Goal: Information Seeking & Learning: Learn about a topic

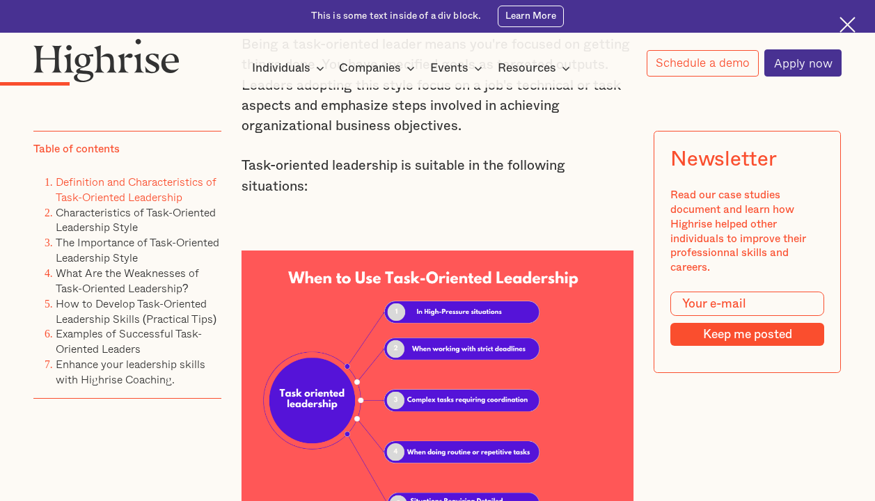
scroll to position [1462, 0]
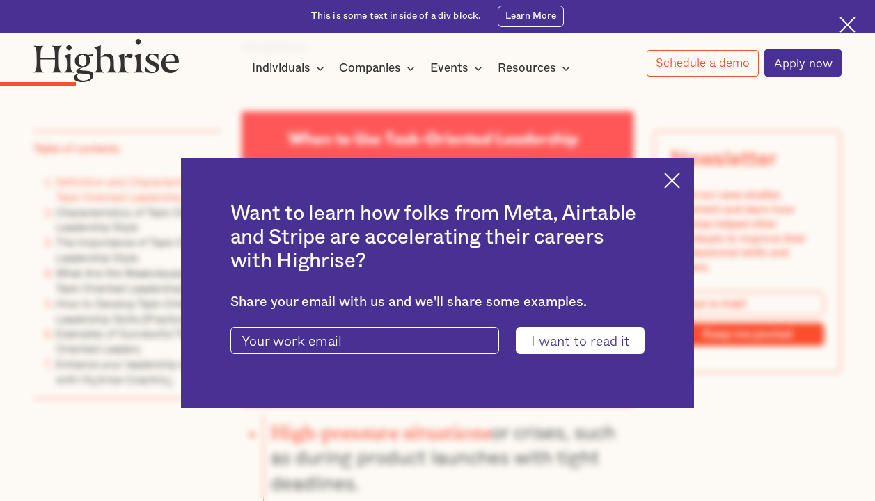
click at [680, 179] on img at bounding box center [672, 181] width 16 height 16
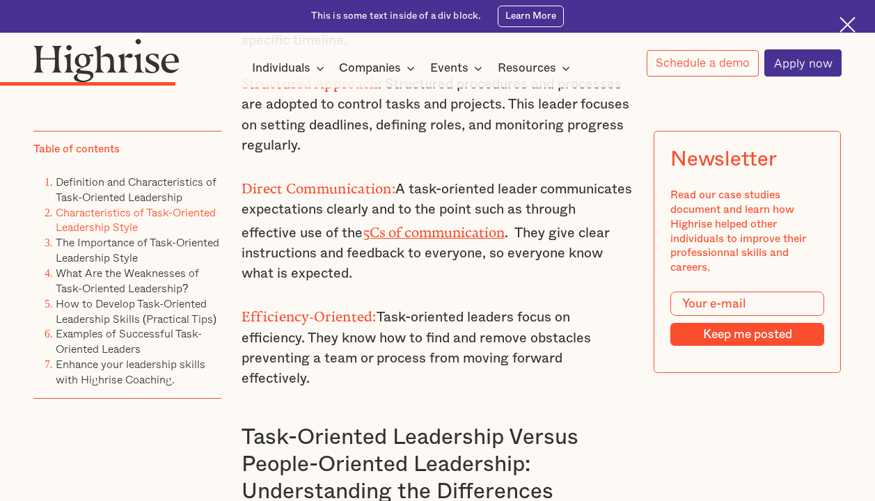
scroll to position [2646, 0]
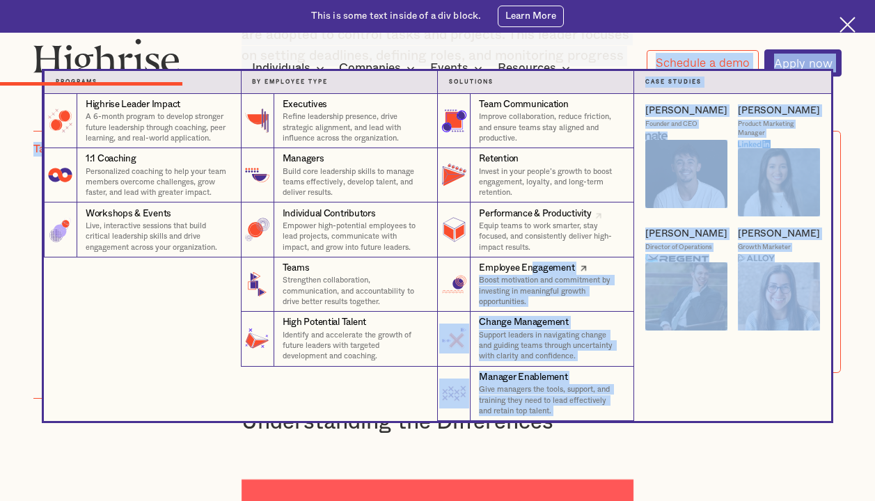
drag, startPoint x: 632, startPoint y: 256, endPoint x: 535, endPoint y: 262, distance: 96.9
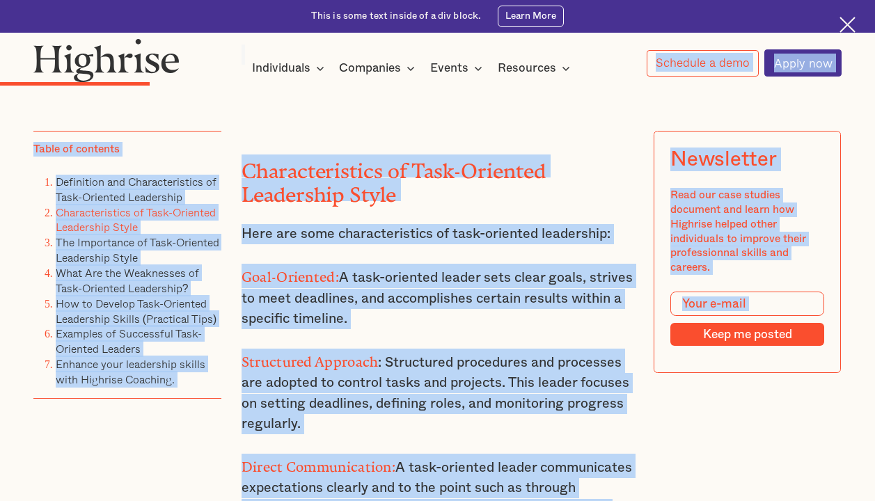
scroll to position [2367, 0]
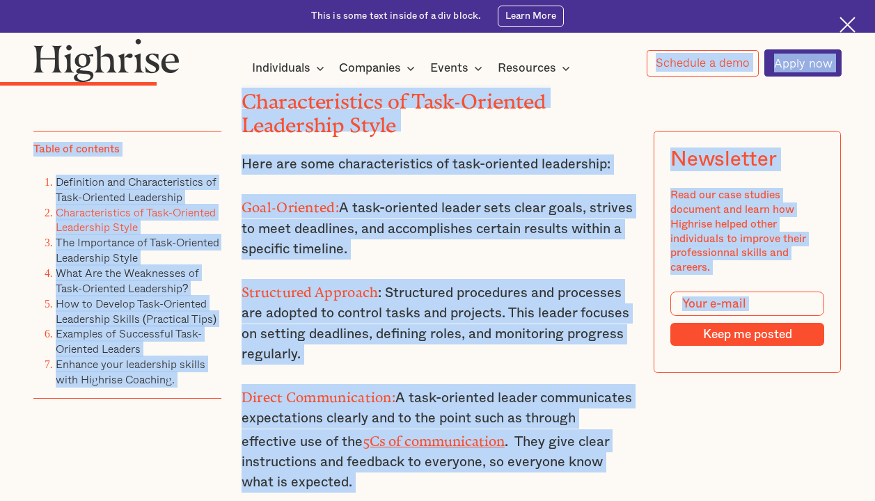
click at [400, 279] on p "Structured Approach : Structured procedures and processes are adopted to contro…" at bounding box center [438, 322] width 393 height 86
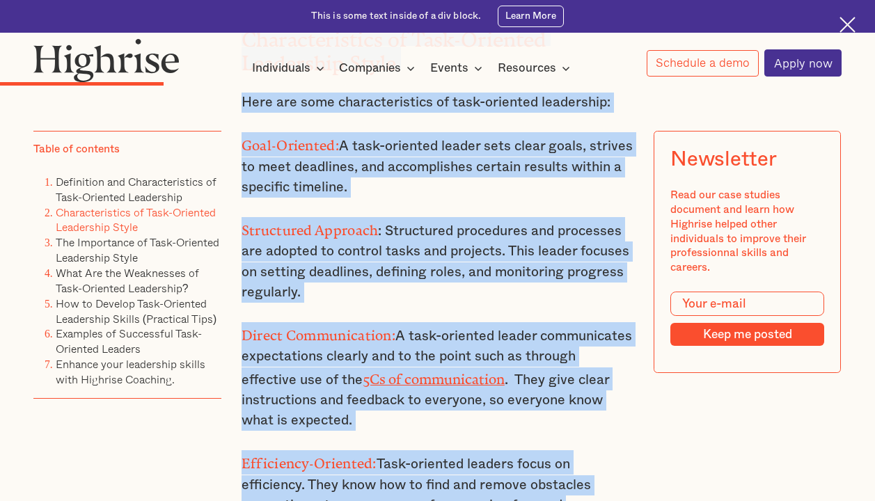
scroll to position [2499, 0]
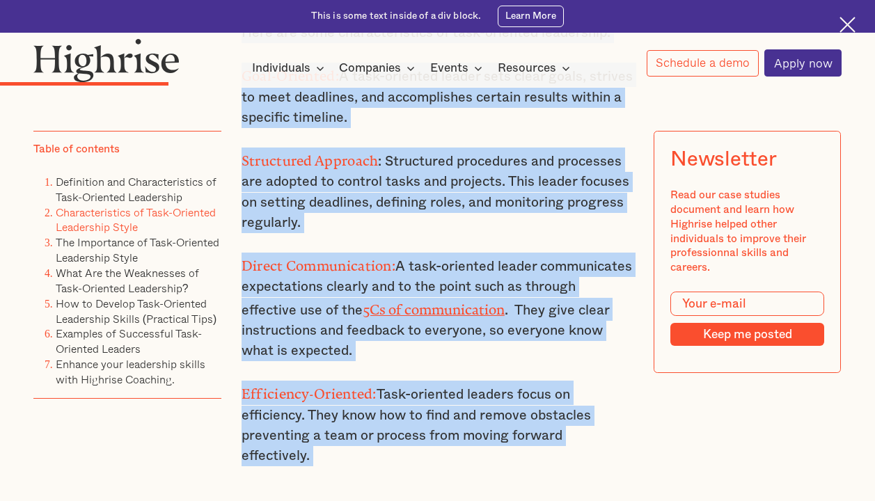
drag, startPoint x: 242, startPoint y: 136, endPoint x: 634, endPoint y: 409, distance: 478.6
copy div "Characteristics of Task-Oriented Leadership Style Here are some characteristics…"
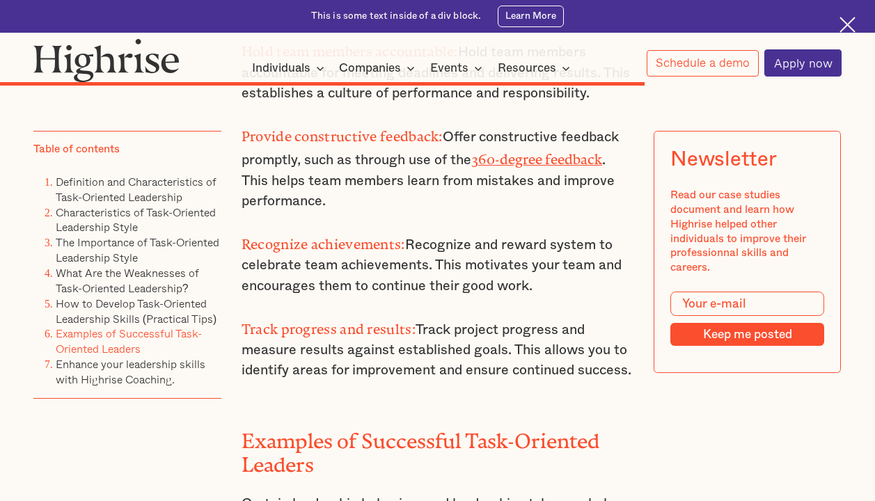
scroll to position [7582, 0]
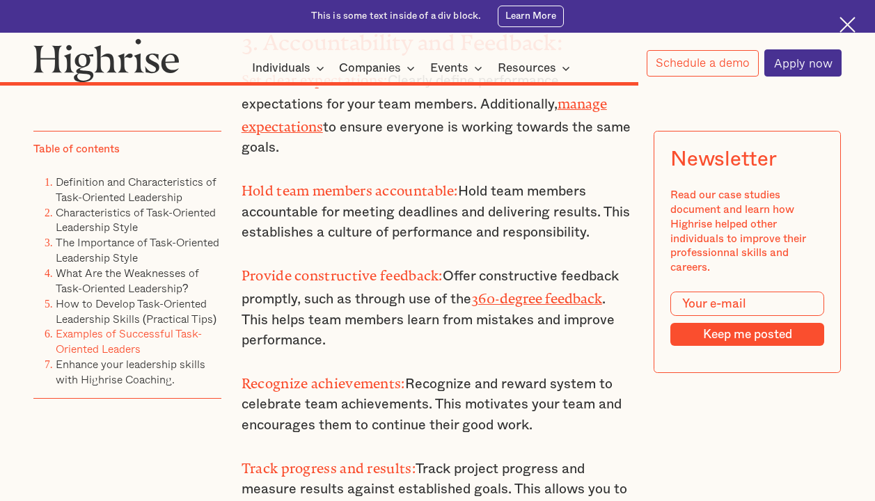
click at [607, 455] on p "Track progress and results: Track project progress and measure results against …" at bounding box center [438, 487] width 393 height 65
click at [605, 455] on p "Track progress and results: Track project progress and measure results against …" at bounding box center [438, 487] width 393 height 65
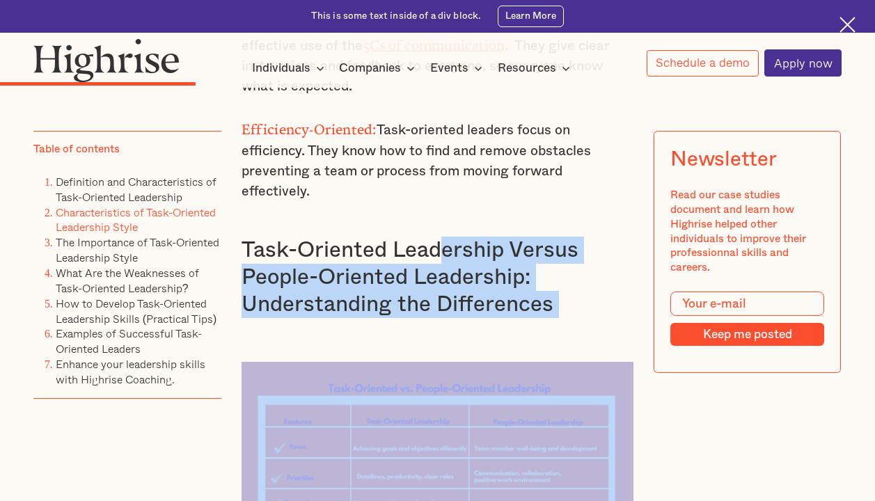
scroll to position [2791, 0]
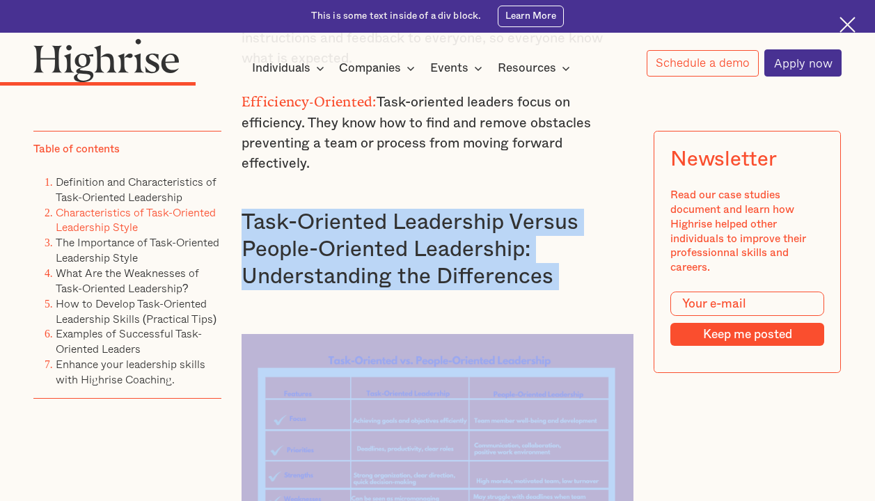
drag, startPoint x: 632, startPoint y: 338, endPoint x: 240, endPoint y: 165, distance: 427.7
drag, startPoint x: 240, startPoint y: 165, endPoint x: 318, endPoint y: 173, distance: 77.7
copy div "Task-Oriented Leadership Versus People-Oriented Leadership: Understanding the D…"
